Goal: Task Accomplishment & Management: Manage account settings

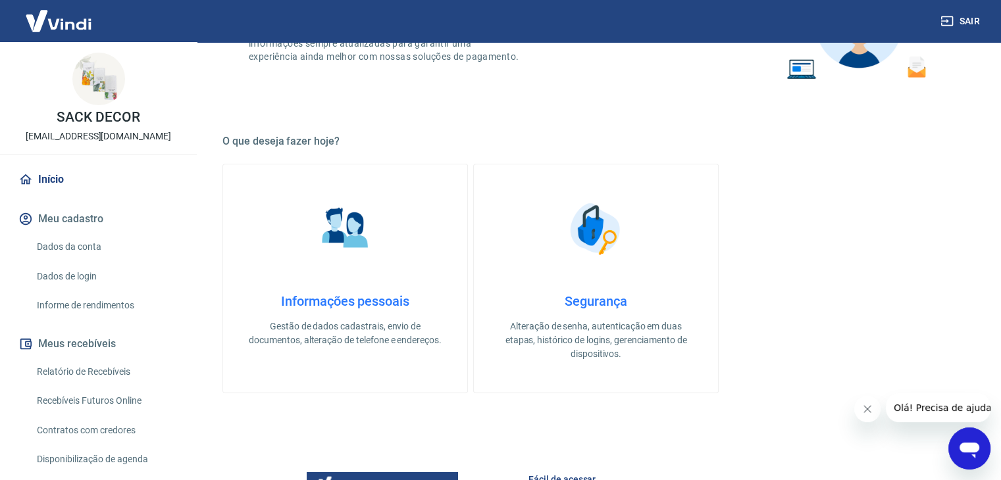
scroll to position [263, 0]
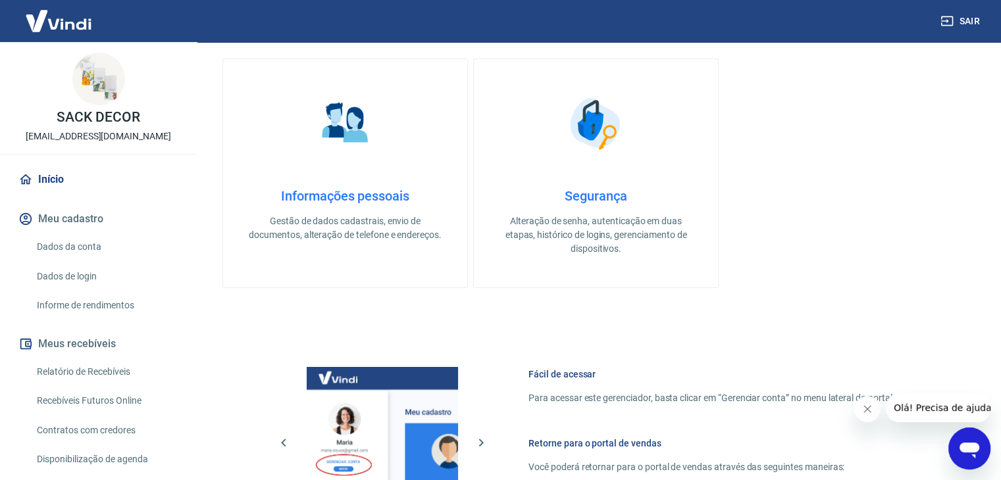
click at [382, 195] on h4 "Informações pessoais" at bounding box center [345, 196] width 202 height 16
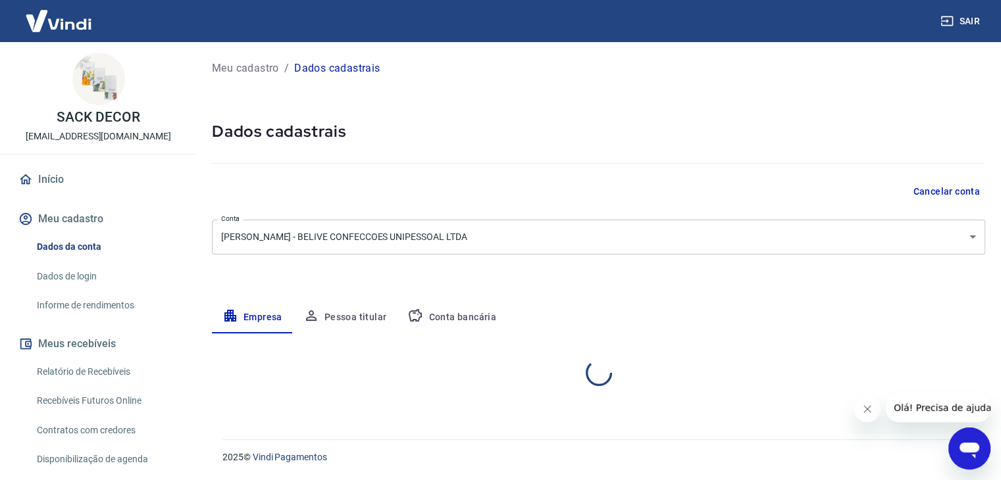
select select "RJ"
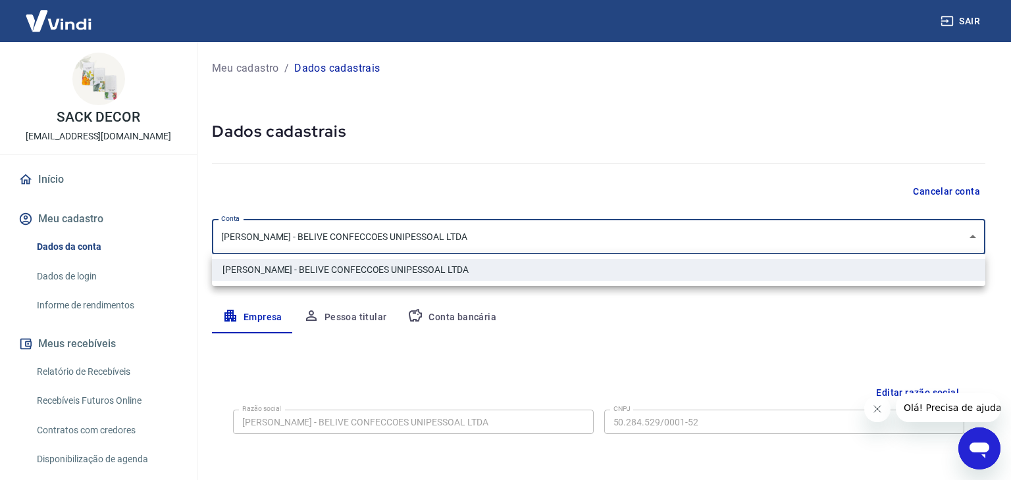
drag, startPoint x: 517, startPoint y: 236, endPoint x: 321, endPoint y: 239, distance: 196.8
click at [321, 239] on body "Sair SACK DECOR [EMAIL_ADDRESS][DOMAIN_NAME] Início Meu cadastro Dados da conta…" at bounding box center [505, 240] width 1011 height 480
click at [228, 238] on div at bounding box center [505, 240] width 1011 height 480
click at [224, 238] on body "Sair SACK DECOR [EMAIL_ADDRESS][DOMAIN_NAME] Início Meu cadastro Dados da conta…" at bounding box center [505, 240] width 1011 height 480
drag, startPoint x: 294, startPoint y: 265, endPoint x: 580, endPoint y: 236, distance: 287.8
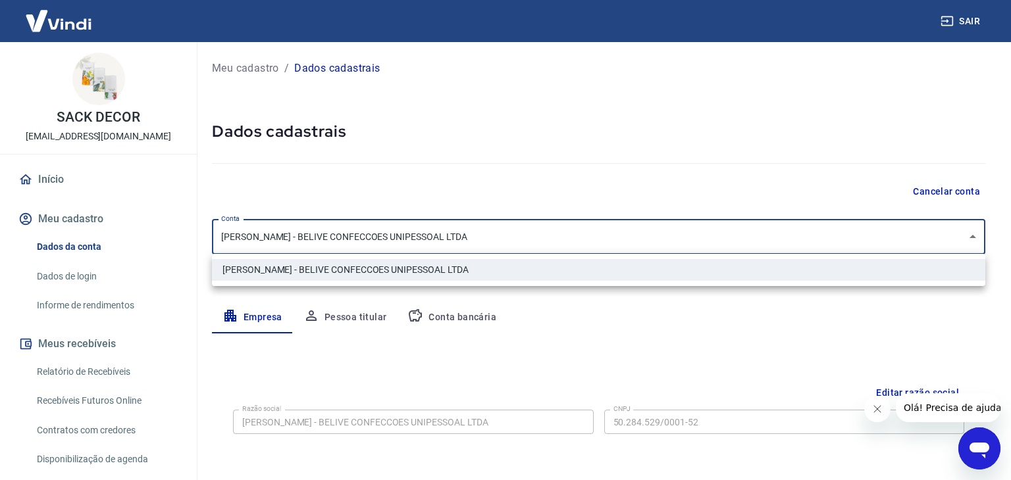
click at [583, 226] on div at bounding box center [505, 240] width 1011 height 480
drag, startPoint x: 504, startPoint y: 238, endPoint x: 400, endPoint y: 242, distance: 103.4
click at [400, 242] on body "Sair SACK DECOR [EMAIL_ADDRESS][DOMAIN_NAME] Início Meu cadastro Dados da conta…" at bounding box center [505, 240] width 1011 height 480
click at [881, 390] on div at bounding box center [505, 240] width 1011 height 480
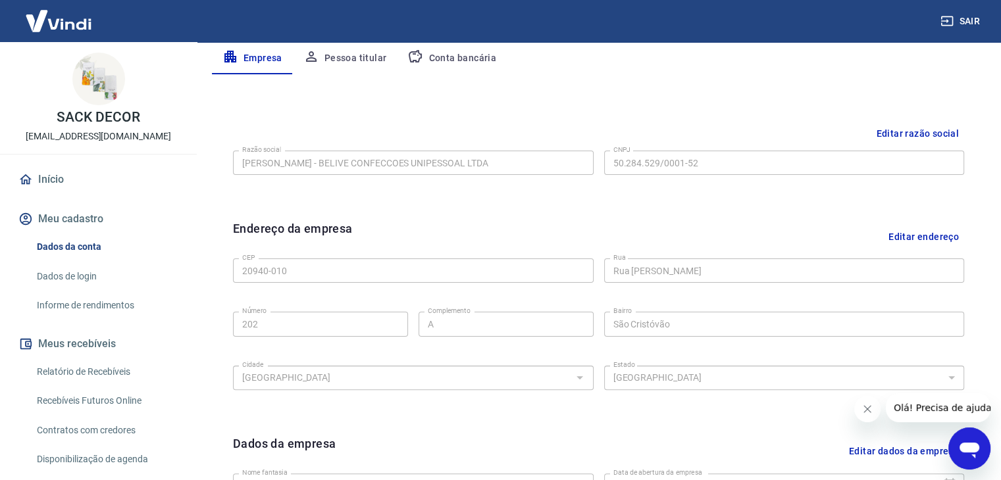
scroll to position [263, 0]
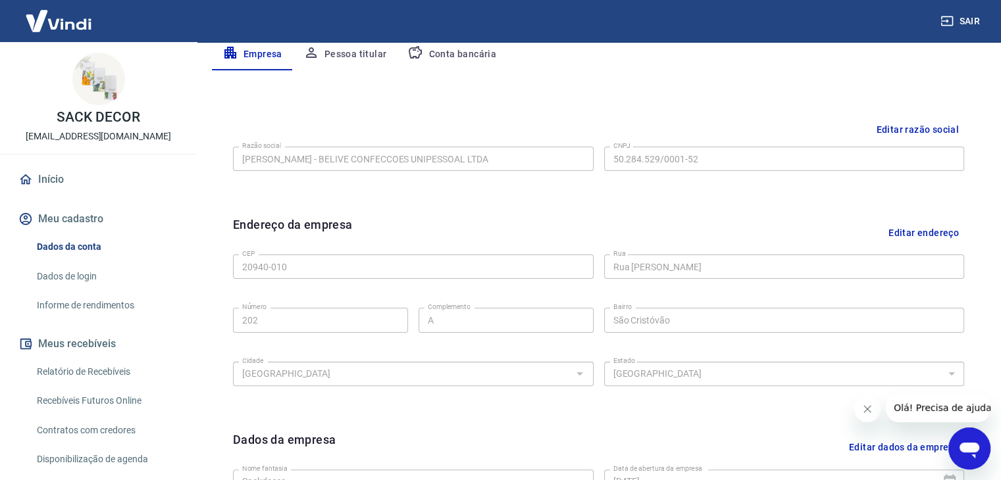
click at [217, 159] on div "Editar razão social Razão social [PERSON_NAME] - BELIVE CONFECCOES UNIPESSOAL L…" at bounding box center [598, 355] width 773 height 517
click at [735, 203] on div "Editar razão social Razão social [PERSON_NAME] CONFECCOES UNIPESSOAL LTDA Razão…" at bounding box center [598, 156] width 752 height 99
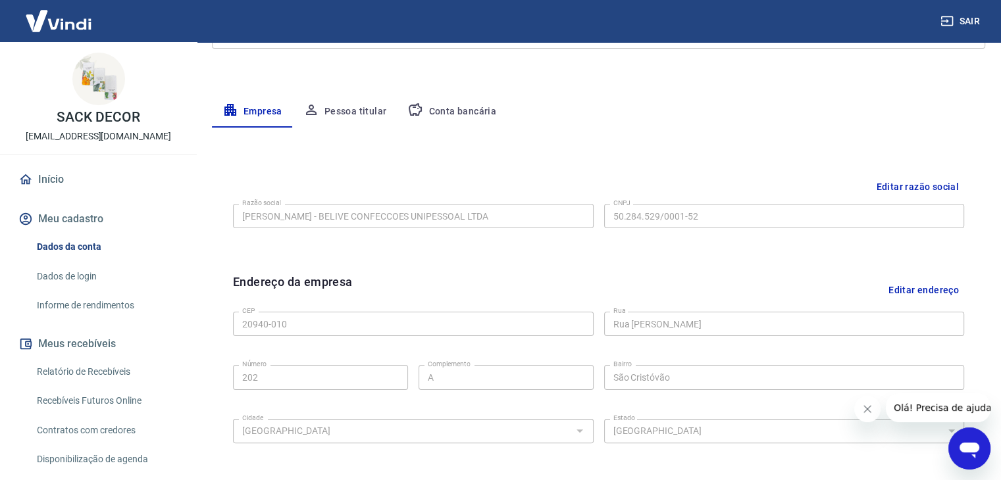
scroll to position [205, 0]
click at [461, 109] on button "Conta bancária" at bounding box center [452, 113] width 110 height 32
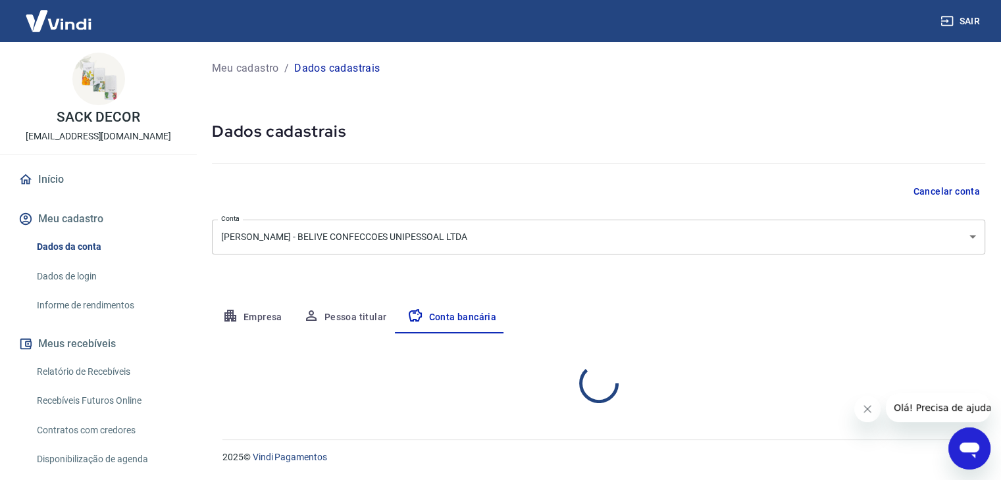
scroll to position [0, 0]
select select "1"
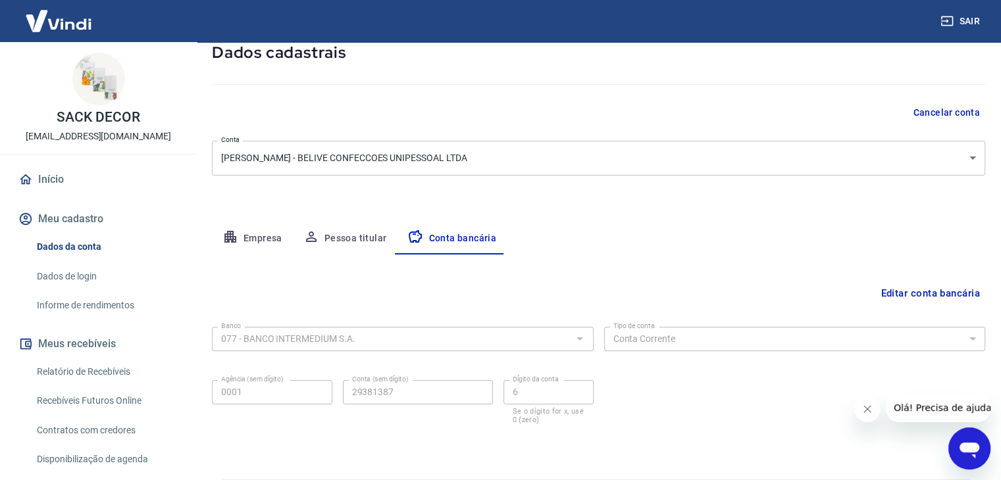
scroll to position [118, 0]
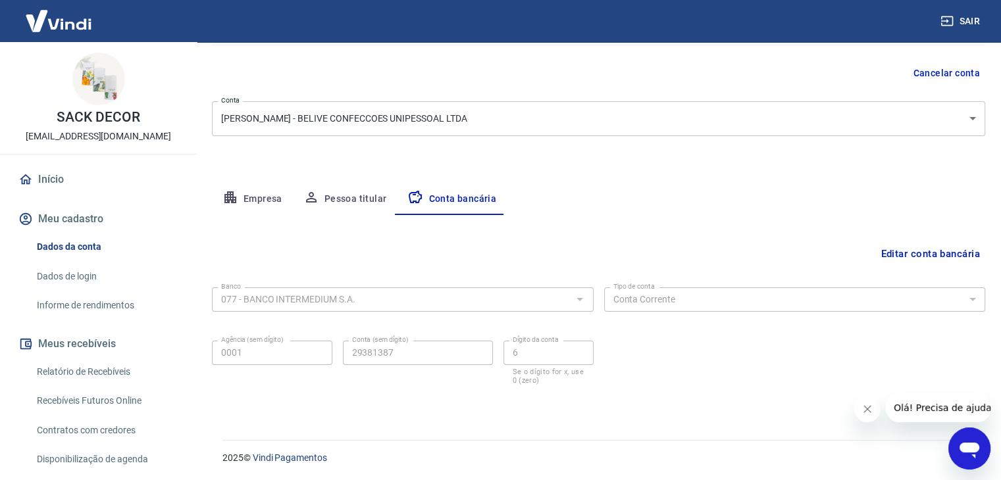
click at [330, 353] on div "Agência (sem dígito) 0001 Agência (sem dígito) Conta (sem dígito) 29381387 Cont…" at bounding box center [403, 362] width 382 height 52
